Goal: Information Seeking & Learning: Learn about a topic

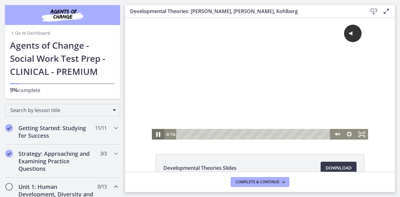
click at [156, 135] on icon "Pause" at bounding box center [158, 134] width 15 height 13
click at [157, 135] on icon "Play Video" at bounding box center [158, 134] width 3 height 4
click at [155, 135] on icon "Pause" at bounding box center [158, 134] width 13 height 11
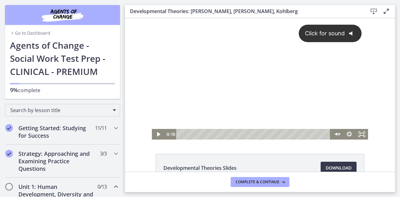
click at [347, 34] on icon "@keyframes VOLUME_SMALL_WAVE_FLASH { 0% { opacity: 0; } 33% { opacity: 1; } 66%…" at bounding box center [353, 33] width 17 height 17
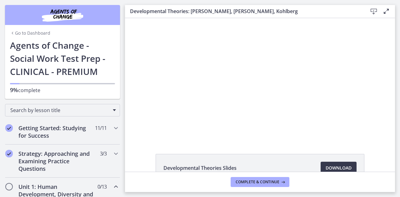
click at [227, 152] on div "Developmental Theories Slides Download Opens in a new window" at bounding box center [260, 95] width 270 height 154
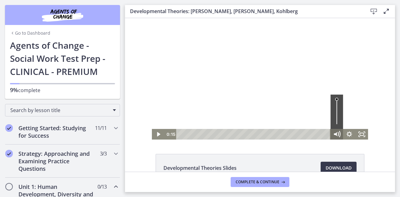
click at [338, 134] on icon "Mute" at bounding box center [337, 134] width 15 height 13
click at [340, 134] on icon "Unmute" at bounding box center [340, 134] width 1 height 5
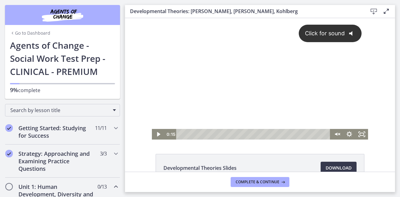
click at [355, 33] on icon "Click for sound" at bounding box center [355, 33] width 0 height 4
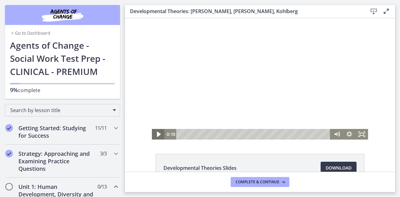
click at [157, 135] on icon "Play Video" at bounding box center [159, 134] width 4 height 5
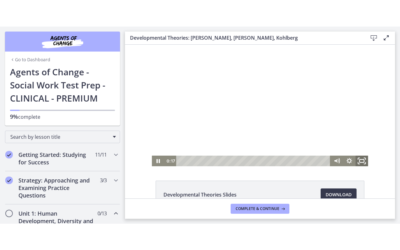
click at [363, 161] on icon "Fullscreen" at bounding box center [362, 161] width 15 height 13
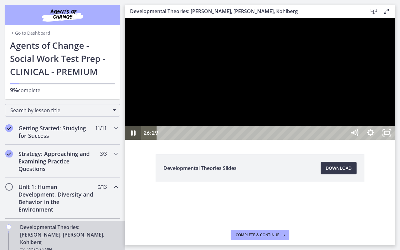
click at [135, 136] on icon "Pause" at bounding box center [133, 132] width 4 height 5
click at [135, 141] on icon "Play Video" at bounding box center [133, 133] width 19 height 17
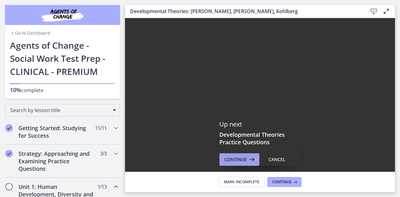
click at [237, 160] on span "Continue" at bounding box center [236, 160] width 23 height 8
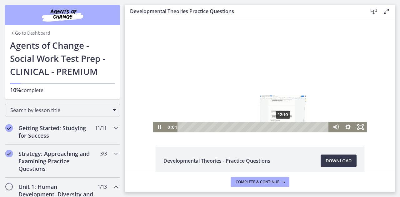
scroll to position [7, 0]
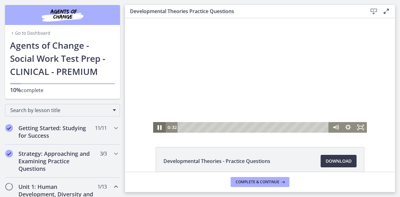
click at [157, 128] on icon "Pause" at bounding box center [159, 127] width 15 height 13
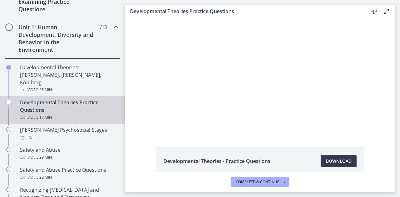
scroll to position [160, 0]
